Goal: Transaction & Acquisition: Purchase product/service

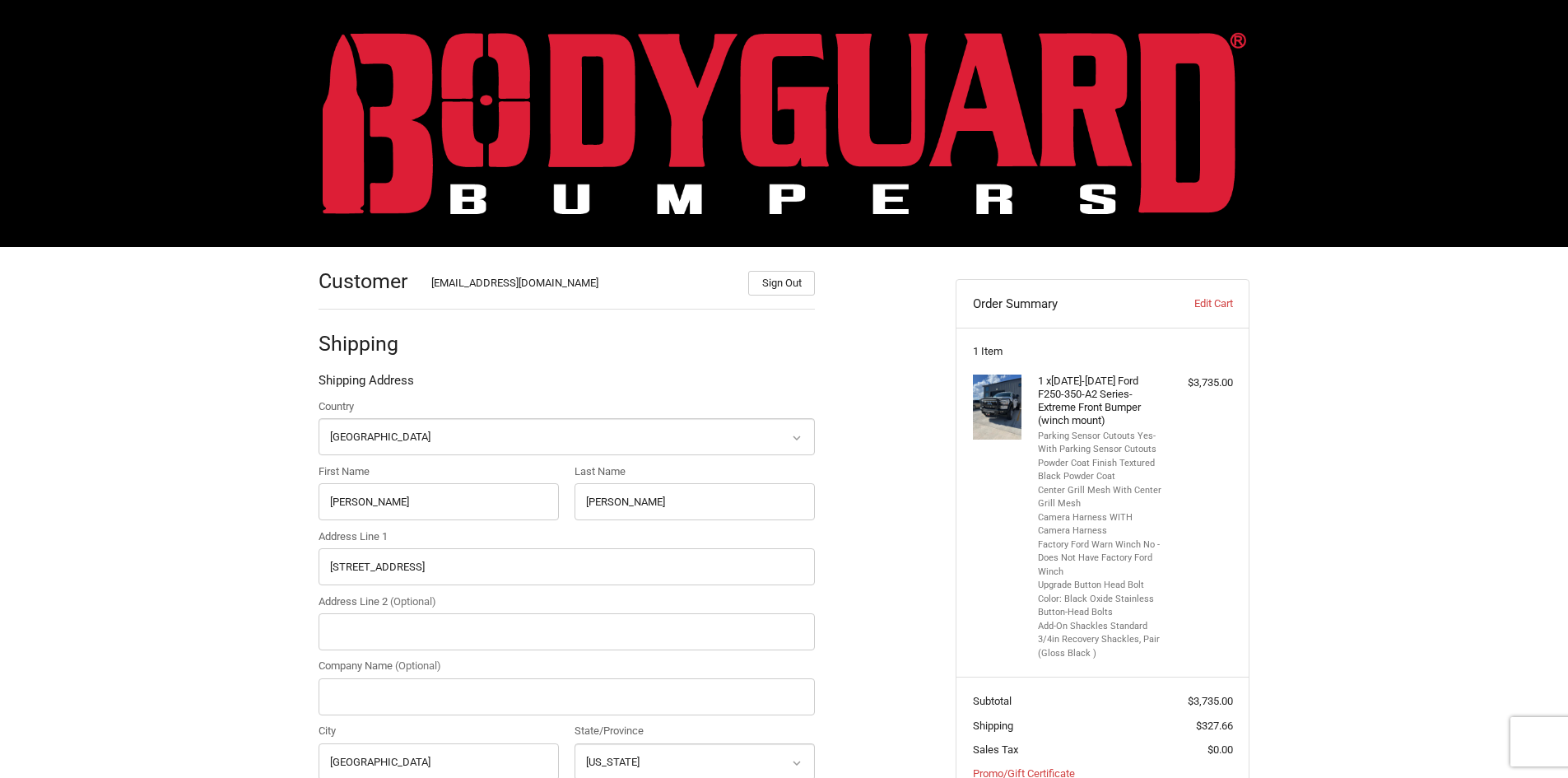
select select "US"
select select "VA"
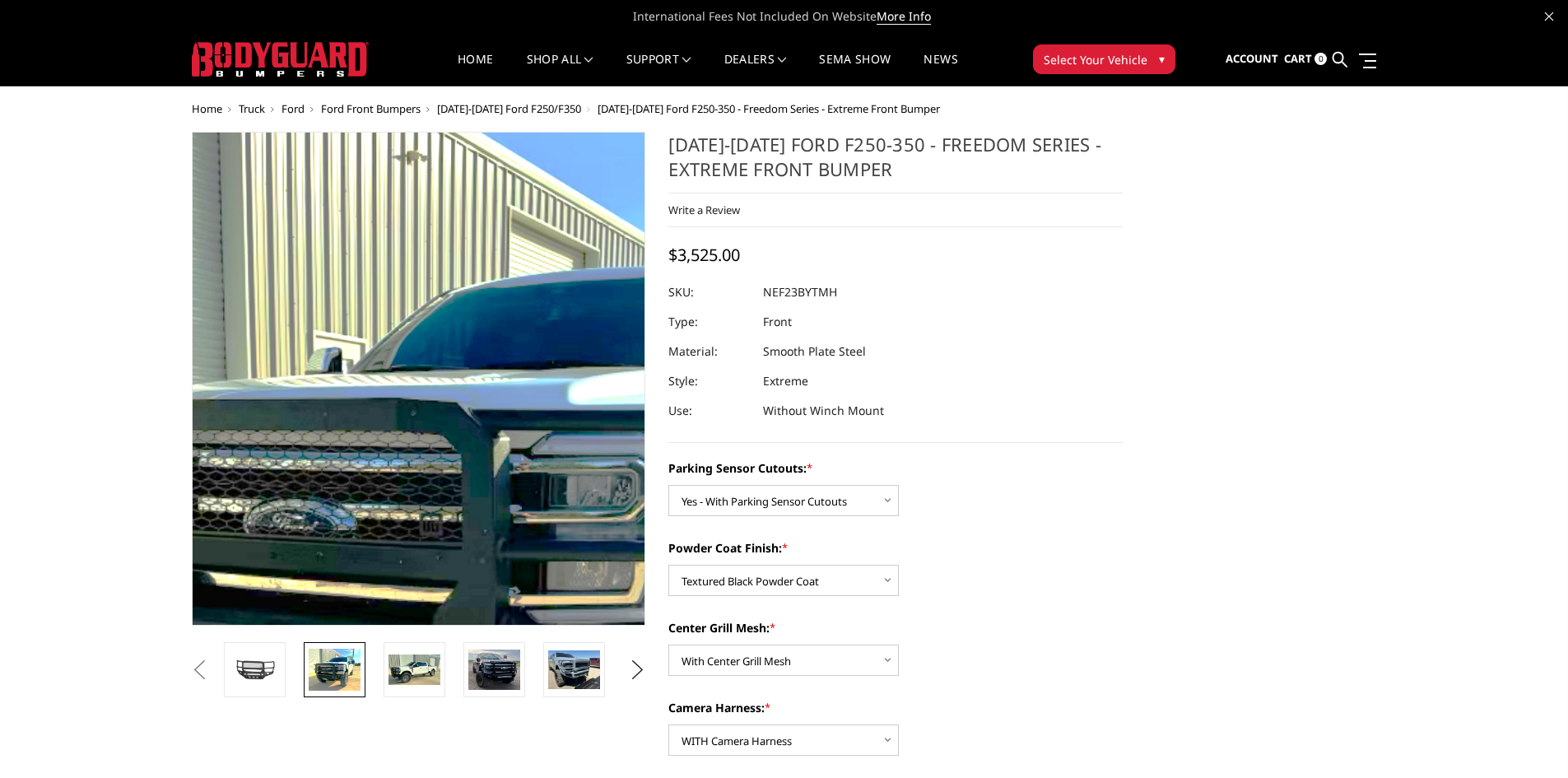
select select "2583"
select select "2585"
select select "2586"
select select "2588"
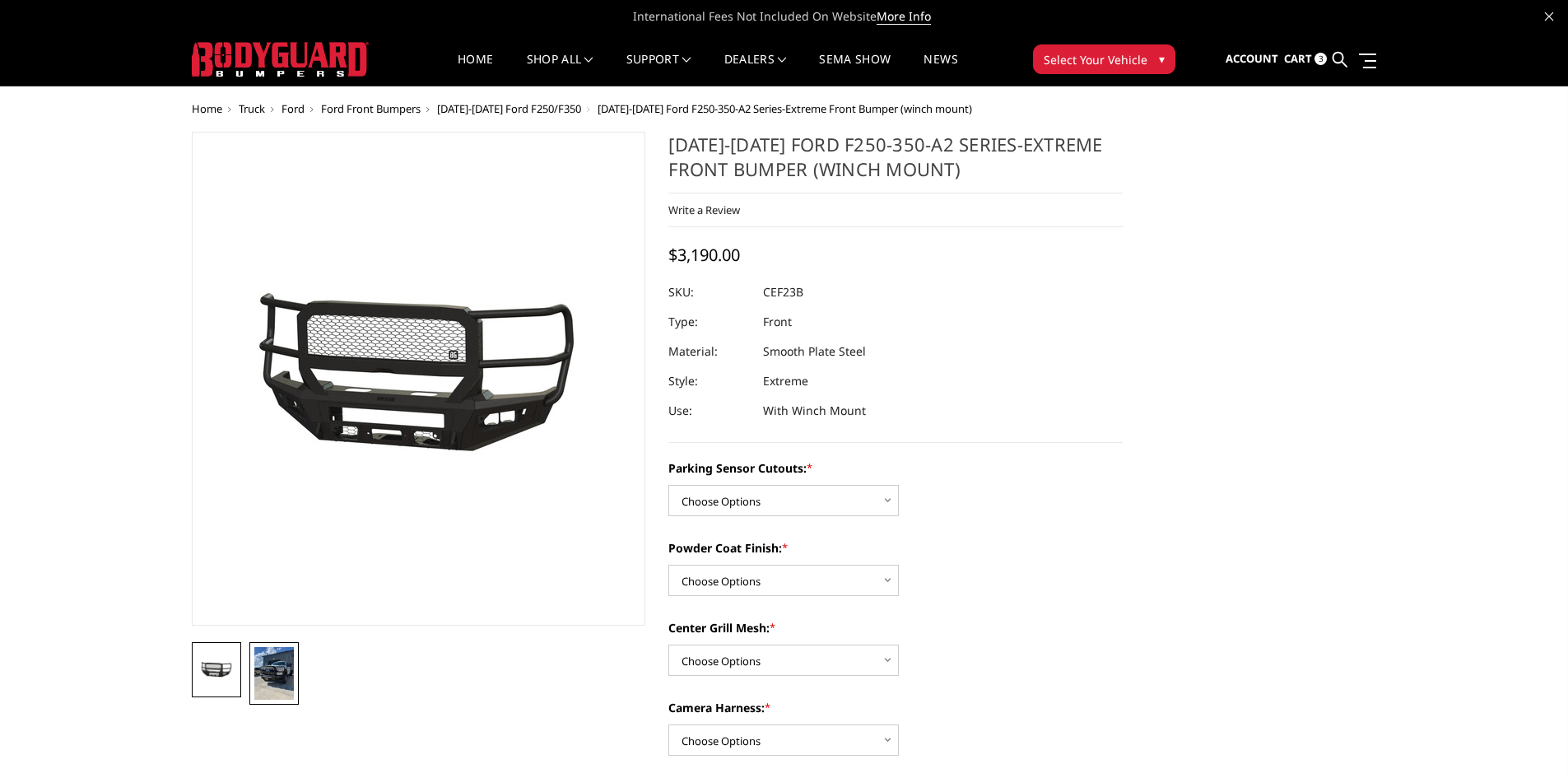
click at [252, 676] on link at bounding box center [274, 674] width 50 height 63
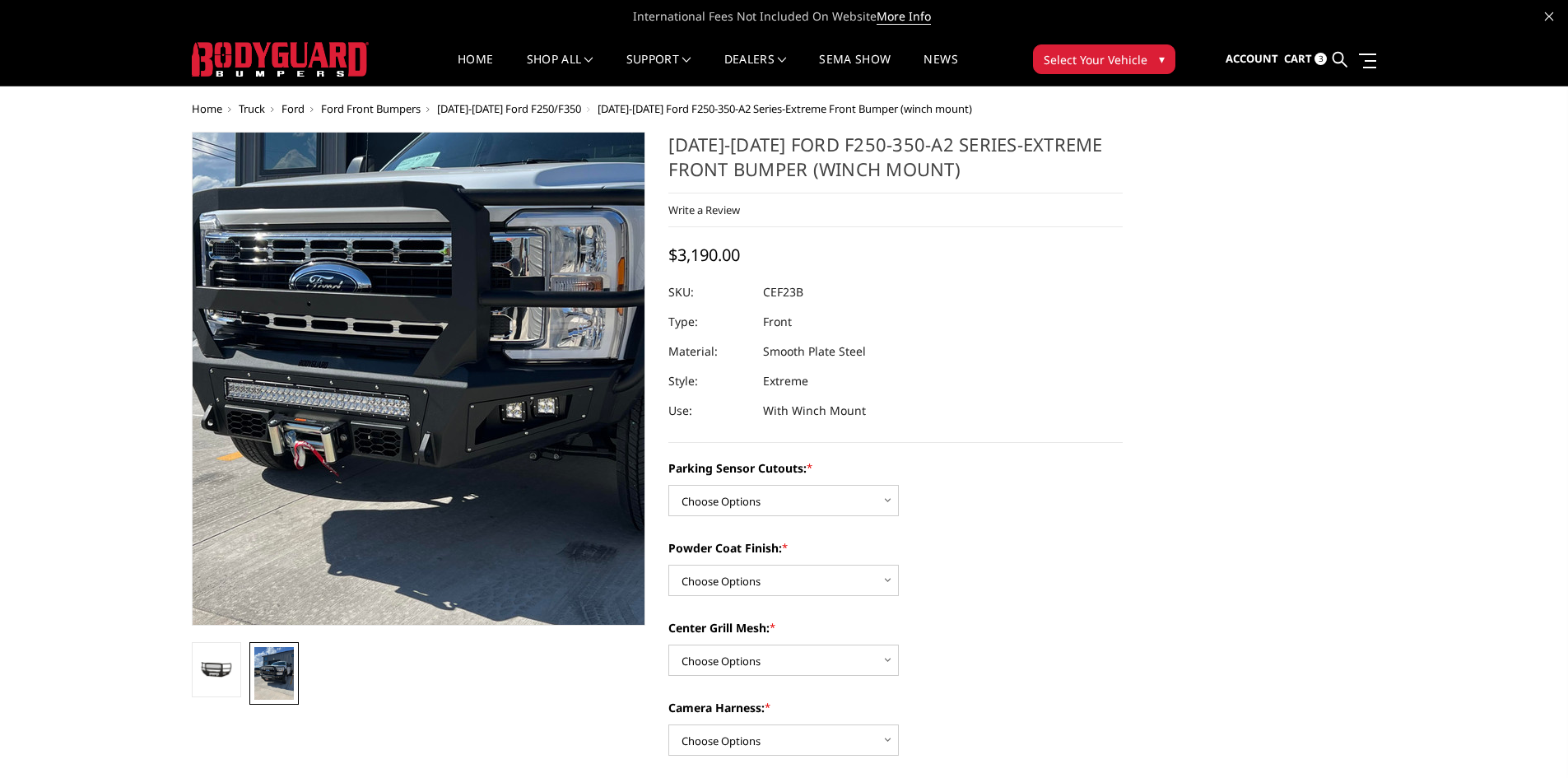
click at [369, 422] on img at bounding box center [456, 331] width 790 height 1054
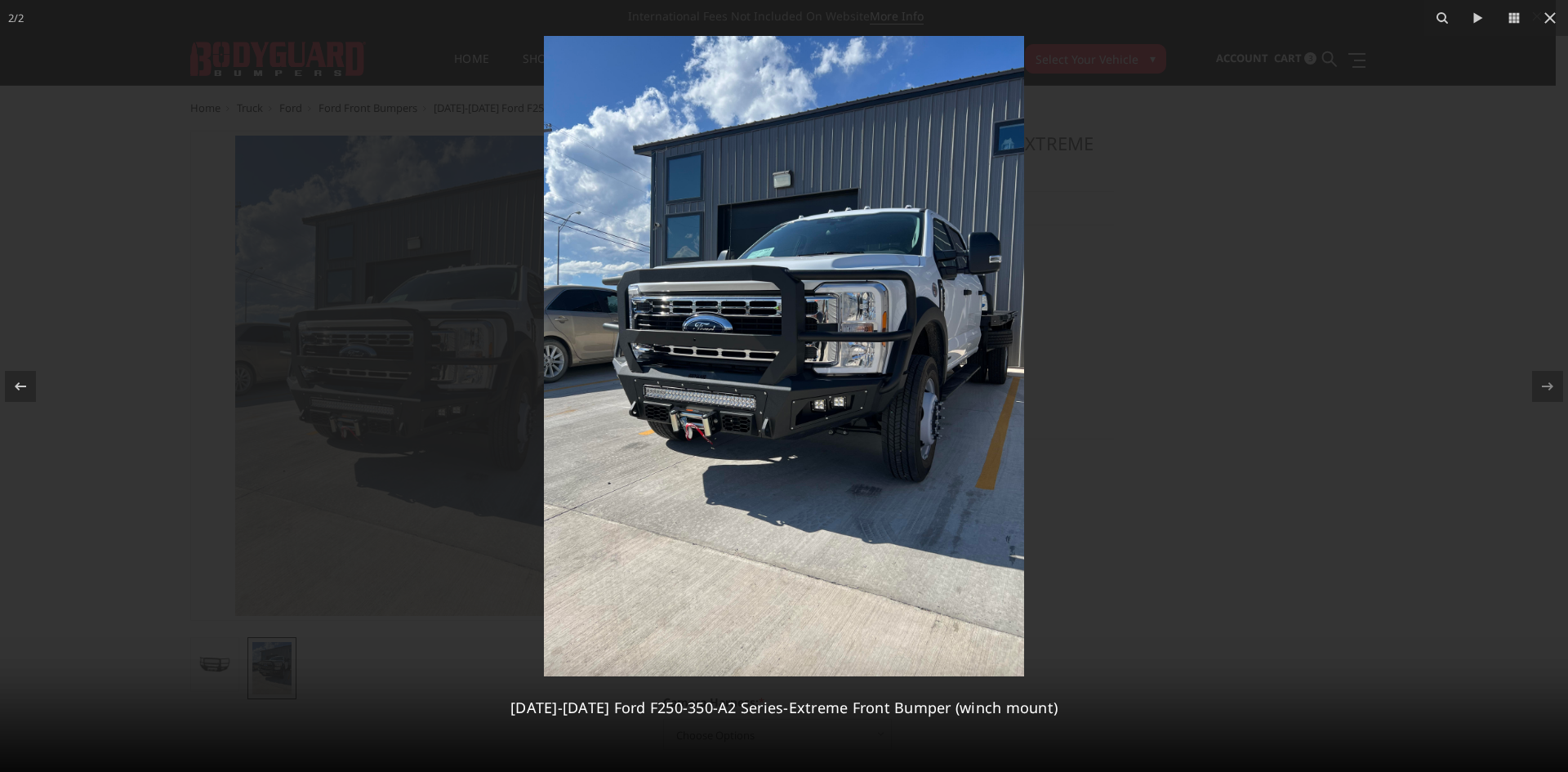
click at [684, 458] on div at bounding box center [784, 386] width 1568 height 772
